Goal: Check status: Check status

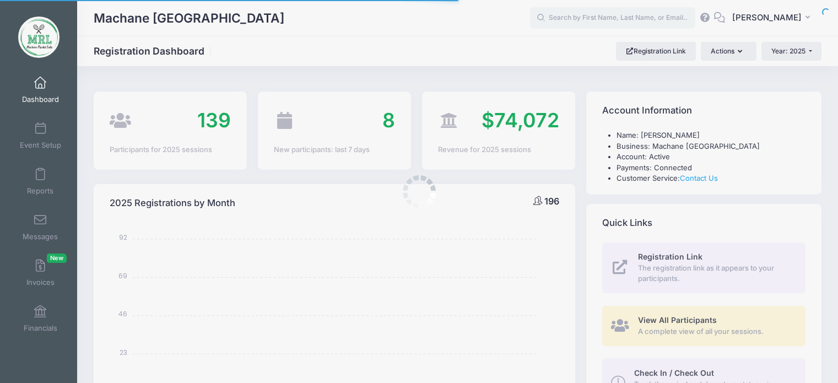
select select
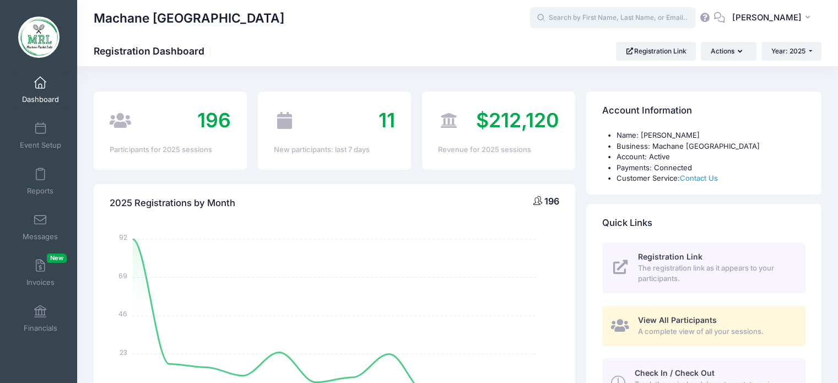
click at [569, 26] on input "text" at bounding box center [612, 18] width 165 height 22
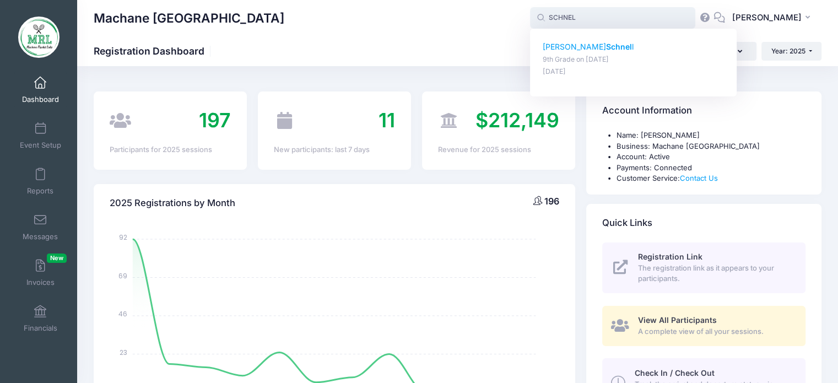
click at [570, 45] on p "[PERSON_NAME] l" at bounding box center [634, 47] width 182 height 12
type input "[PERSON_NAME] (9th Grade, [DATE])"
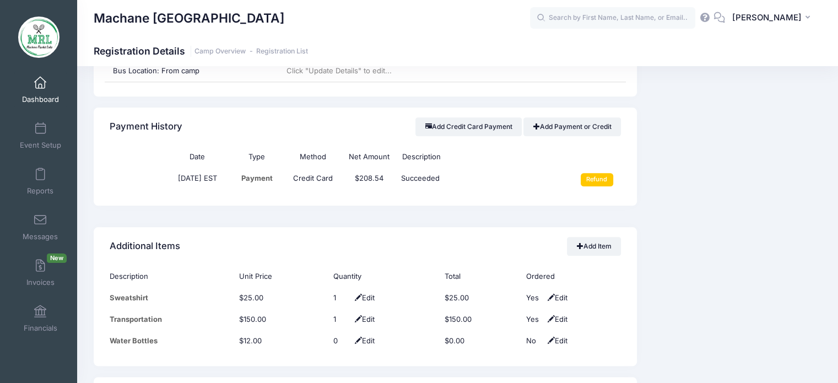
scroll to position [1279, 0]
